Goal: Use online tool/utility: Utilize a website feature to perform a specific function

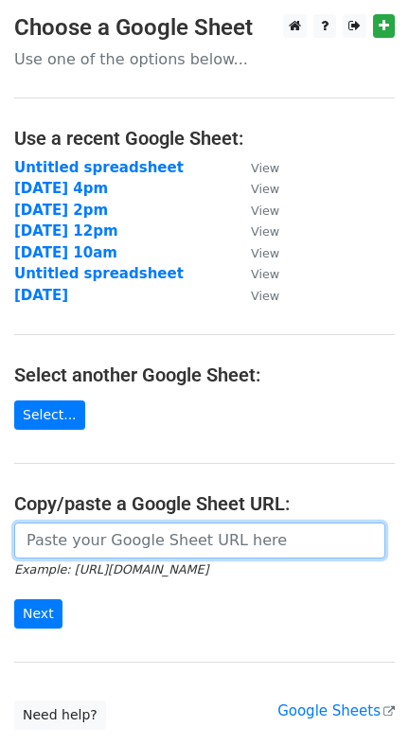
click at [151, 537] on input "url" at bounding box center [199, 541] width 371 height 36
paste input "[URL][DOMAIN_NAME]"
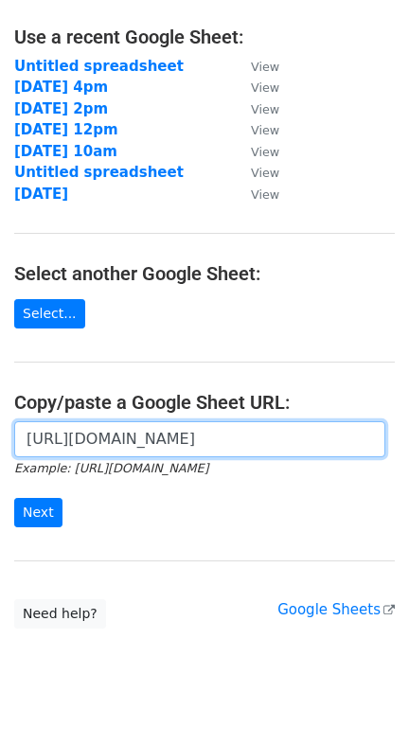
scroll to position [134, 0]
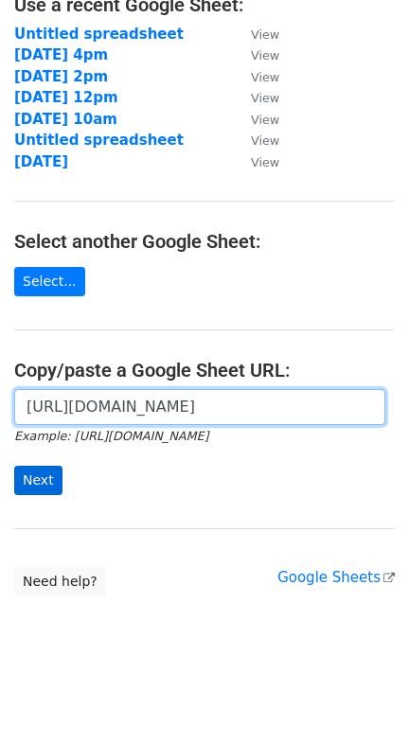
type input "[URL][DOMAIN_NAME]"
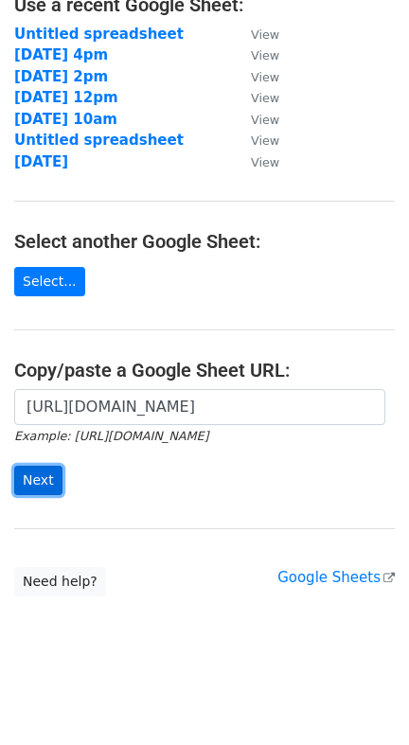
click at [48, 475] on input "Next" at bounding box center [38, 480] width 48 height 29
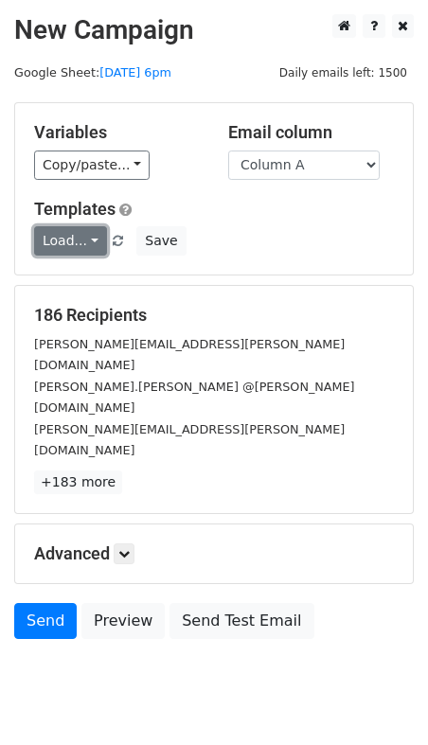
click at [55, 235] on link "Load..." at bounding box center [70, 240] width 73 height 29
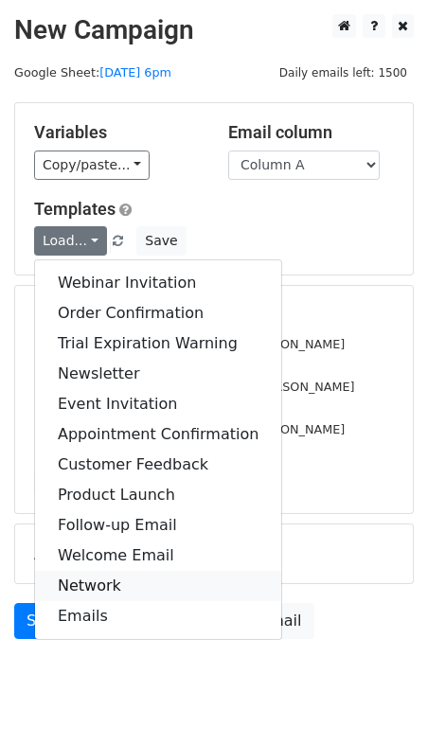
click at [120, 582] on link "Network" at bounding box center [158, 586] width 246 height 30
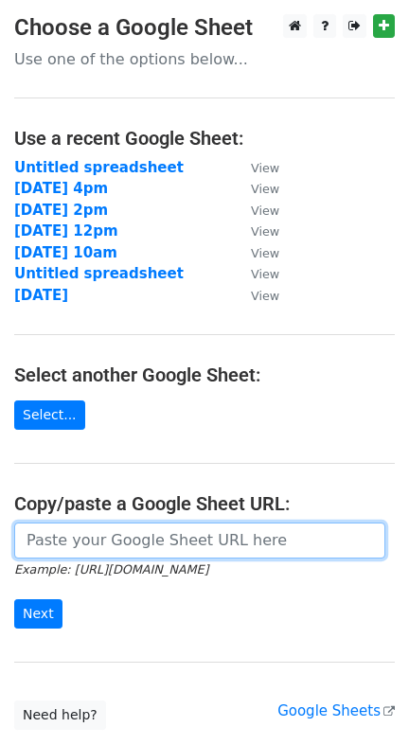
click at [150, 540] on input "url" at bounding box center [199, 541] width 371 height 36
paste input "[URL][DOMAIN_NAME]"
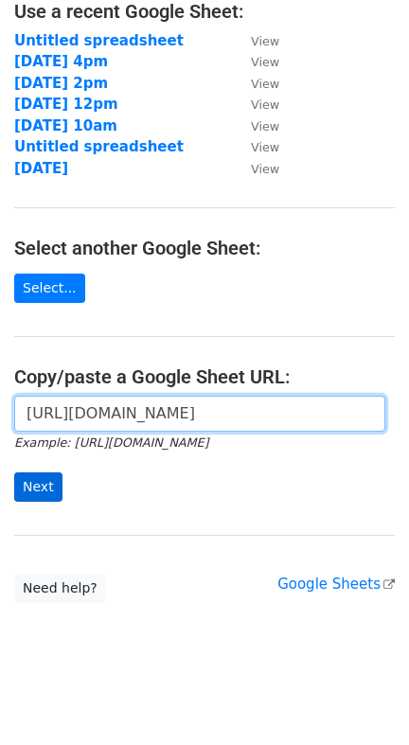
scroll to position [128, 0]
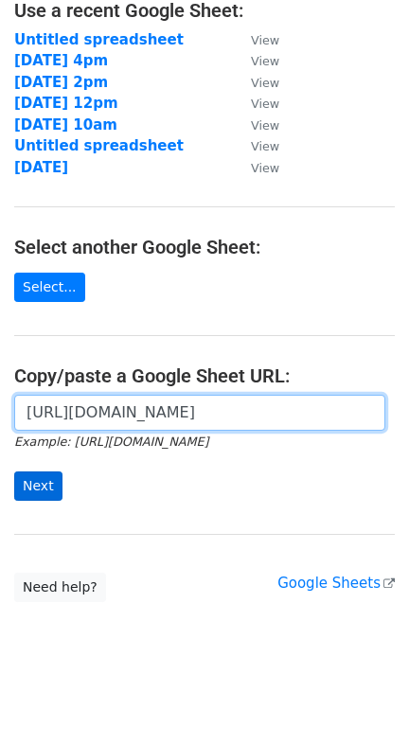
type input "[URL][DOMAIN_NAME]"
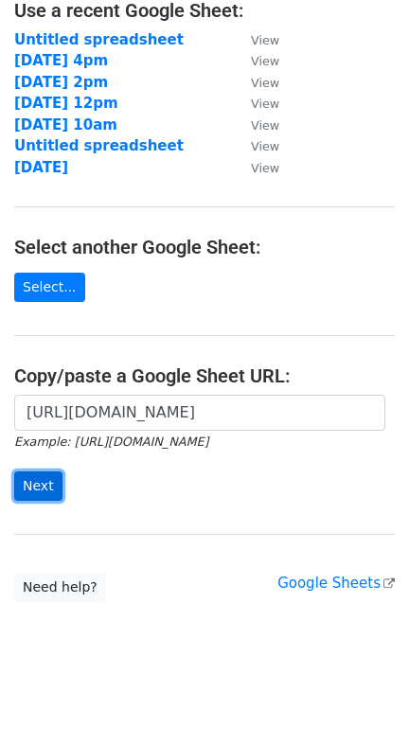
click at [40, 480] on input "Next" at bounding box center [38, 486] width 48 height 29
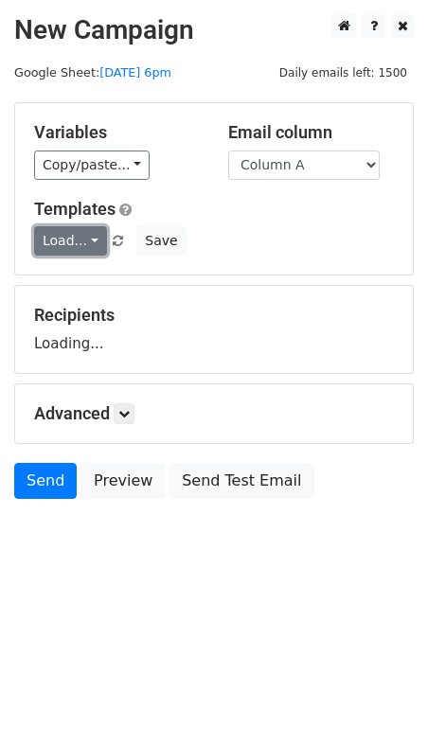
click at [73, 237] on link "Load..." at bounding box center [70, 240] width 73 height 29
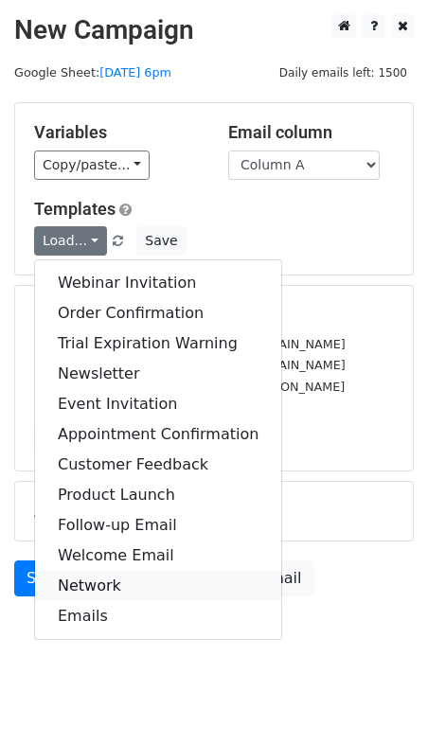
click at [98, 578] on link "Network" at bounding box center [158, 586] width 246 height 30
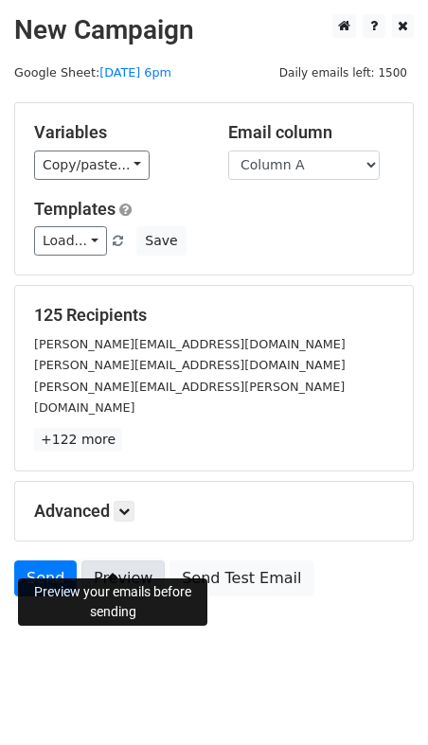
click at [124, 570] on link "Preview" at bounding box center [122, 579] width 83 height 36
